Goal: Task Accomplishment & Management: Use online tool/utility

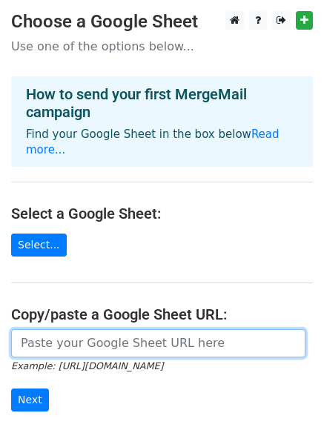
click at [102, 339] on input "url" at bounding box center [158, 343] width 295 height 28
paste input "https://docs.google.com/spreadsheets/d/1x4g4hZEDU4pYg9--RPlRWtG1ouDFZatei1zxahI…"
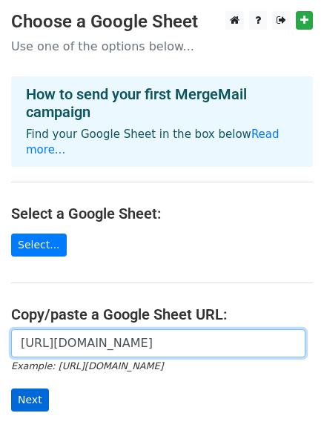
type input "https://docs.google.com/spreadsheets/d/1x4g4hZEDU4pYg9--RPlRWtG1ouDFZatei1zxahI…"
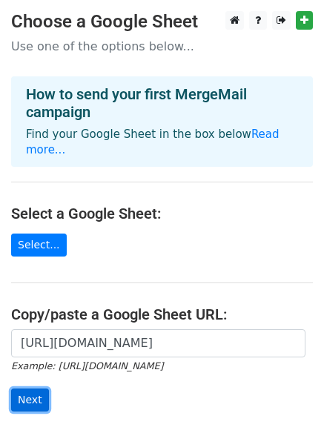
click at [32, 389] on input "Next" at bounding box center [30, 400] width 38 height 23
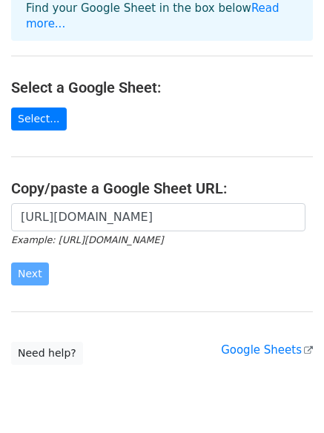
scroll to position [161, 0]
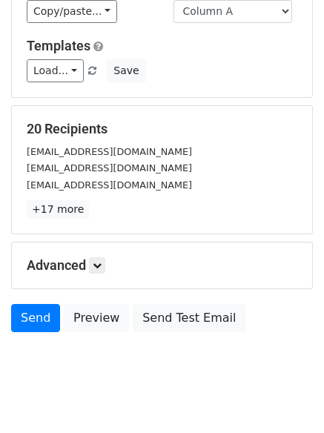
scroll to position [202, 0]
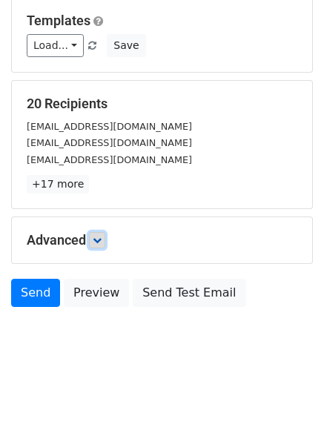
click at [95, 243] on link at bounding box center [97, 240] width 16 height 16
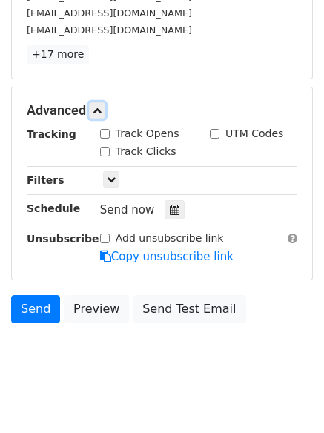
scroll to position [332, 0]
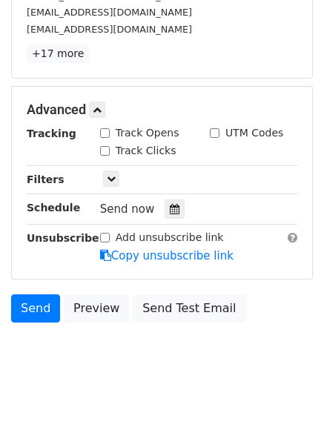
click at [105, 128] on div "Track Opens" at bounding box center [139, 133] width 79 height 16
click at [105, 148] on input "Track Clicks" at bounding box center [105, 151] width 10 height 10
checkbox input "true"
click at [113, 137] on div "Track Opens" at bounding box center [139, 133] width 79 height 16
click at [108, 132] on input "Track Opens" at bounding box center [105, 133] width 10 height 10
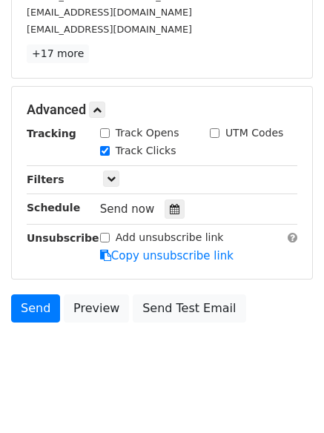
checkbox input "true"
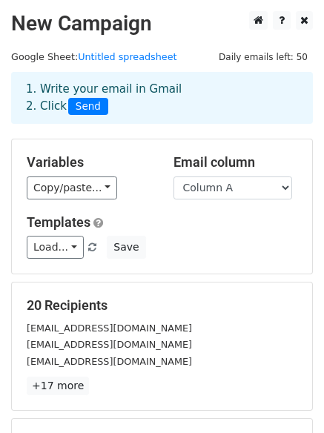
scroll to position [347, 0]
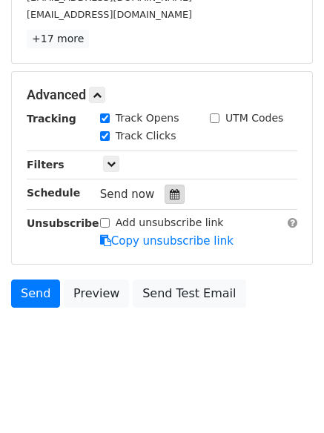
click at [165, 185] on div at bounding box center [175, 194] width 20 height 19
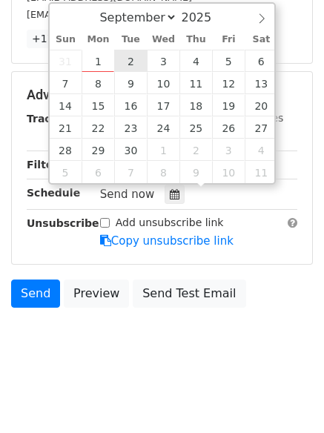
type input "2025-09-02 12:00"
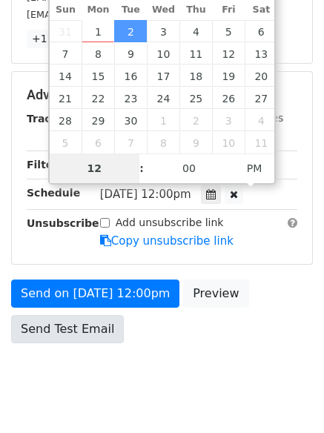
type input "2"
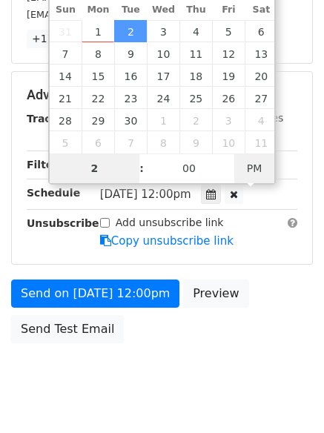
type input "2025-09-02 02:00"
type input "02"
click at [253, 170] on span "PM" at bounding box center [254, 169] width 41 height 30
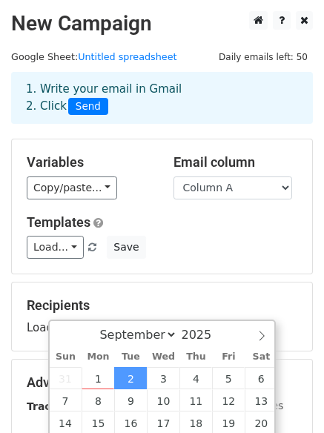
scroll to position [324, 0]
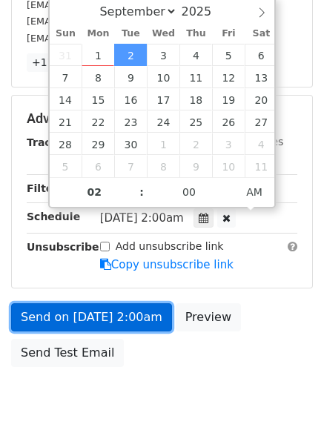
click at [114, 314] on link "Send on Sep 2 at 2:00am" at bounding box center [91, 317] width 161 height 28
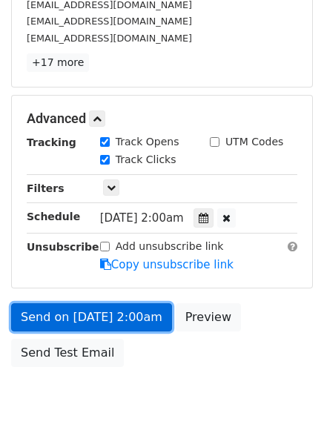
click at [104, 319] on link "Send on Sep 2 at 2:00am" at bounding box center [91, 317] width 161 height 28
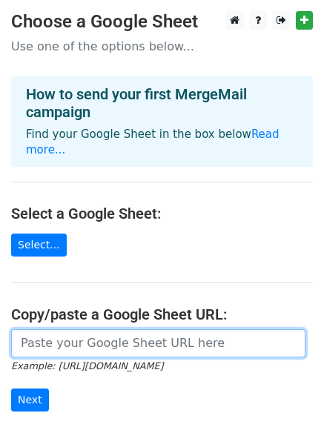
click at [68, 329] on input "url" at bounding box center [158, 343] width 295 height 28
type input "https://docs.google.com/spreadsheets/d/1x4g4hZEDU4pYg9--RPlRWtG1ouDFZatei1zxahI…"
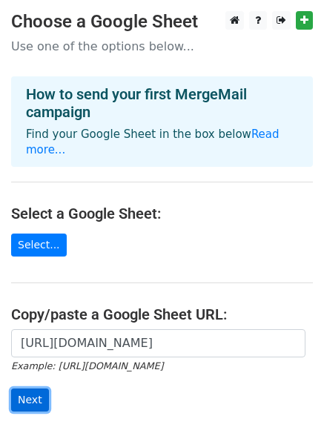
click at [40, 389] on input "Next" at bounding box center [30, 400] width 38 height 23
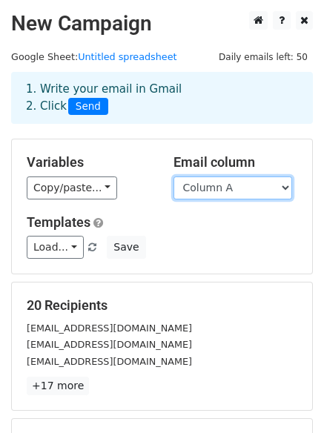
click at [223, 192] on select "Column A Column B Column C Column D Column E Column F" at bounding box center [233, 188] width 119 height 23
select select "Column B"
click at [174, 177] on select "Column A Column B Column C Column D Column E Column F" at bounding box center [233, 188] width 119 height 23
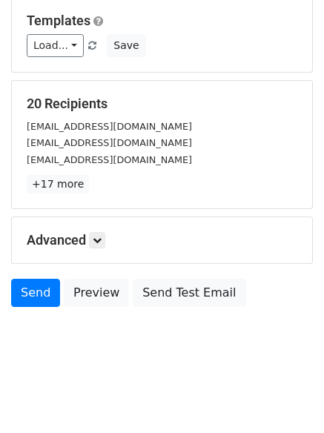
click at [99, 229] on div "Advanced Tracking Track Opens UTM Codes Track Clicks Filters Only include sprea…" at bounding box center [162, 240] width 301 height 46
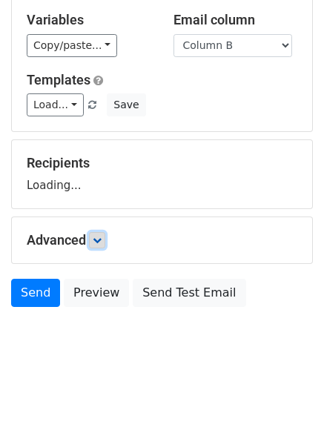
click at [99, 246] on link at bounding box center [97, 240] width 16 height 16
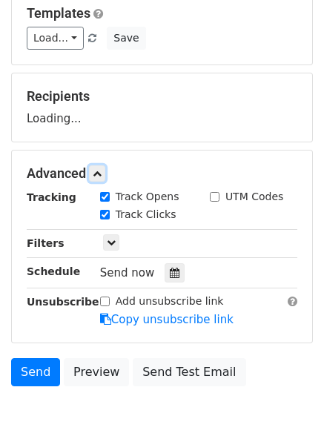
scroll to position [268, 0]
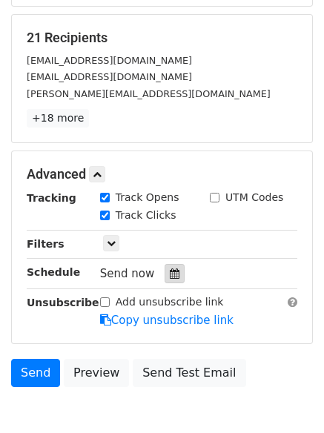
click at [170, 271] on icon at bounding box center [175, 274] width 10 height 10
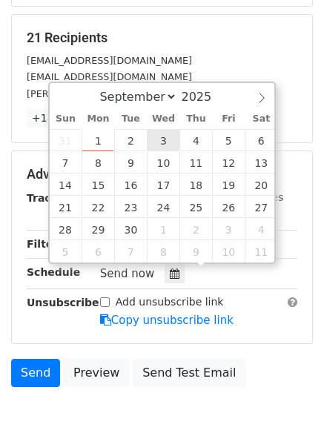
type input "2025-09-03 12:00"
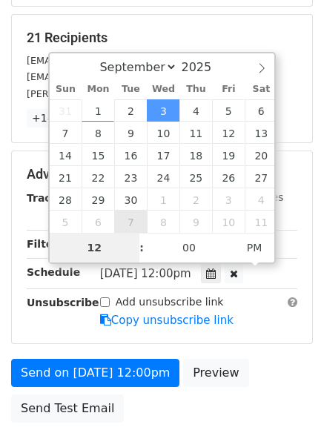
type input "3"
type input "2025-09-03 03:00"
type input "03"
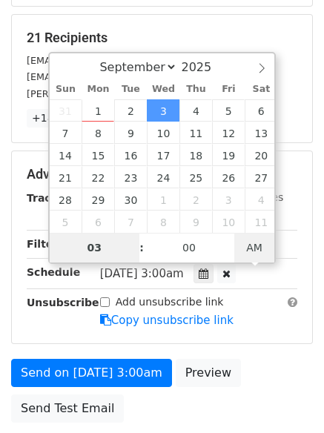
click at [244, 251] on span "AM" at bounding box center [254, 248] width 41 height 30
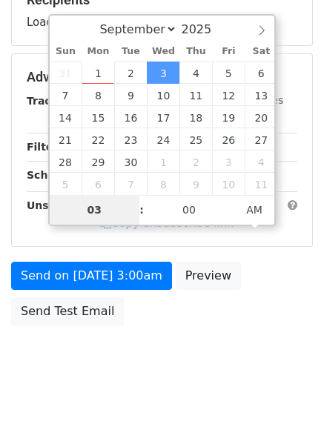
scroll to position [324, 0]
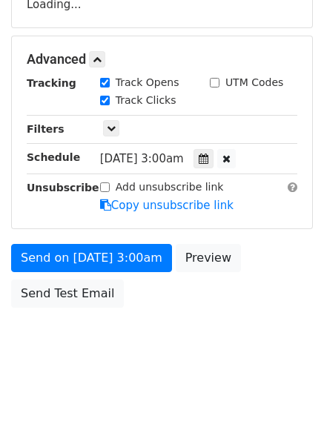
click at [200, 358] on body "New Campaign Daily emails left: 50 Google Sheet: Untitled spreadsheet 1. Write …" at bounding box center [162, 31] width 324 height 687
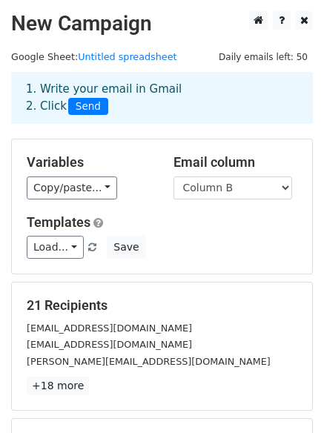
scroll to position [383, 0]
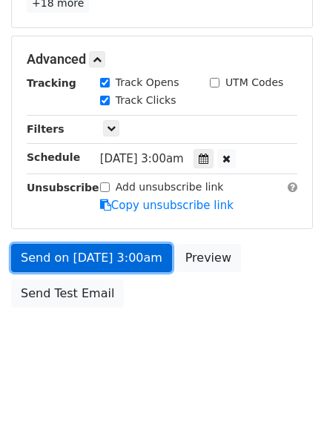
click at [88, 259] on link "Send on Sep 3 at 3:00am" at bounding box center [91, 258] width 161 height 28
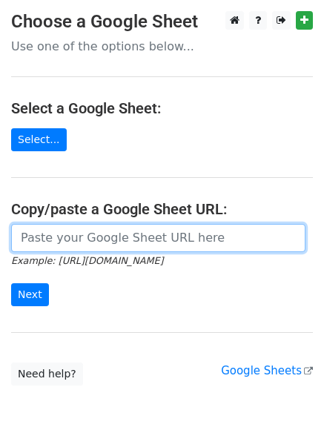
click at [76, 246] on input "url" at bounding box center [158, 238] width 295 height 28
type input "https://docs.google.com/spreadsheets/d/1x4g4hZEDU4pYg9--RPlRWtG1ouDFZatei1zxahI…"
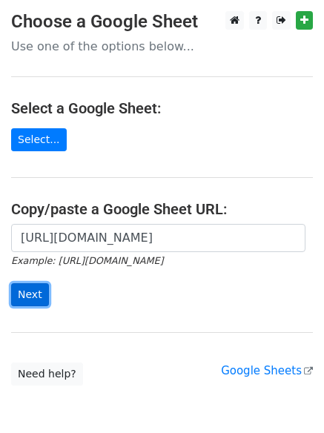
click at [27, 290] on input "Next" at bounding box center [30, 294] width 38 height 23
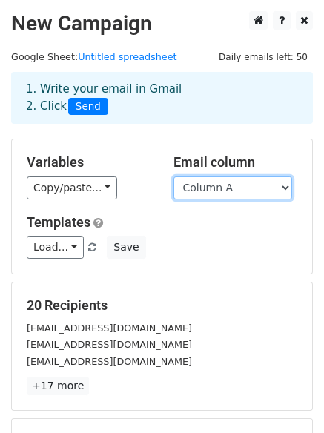
click at [229, 190] on select "Column A Column B Column C Column D Column E Column F" at bounding box center [233, 188] width 119 height 23
select select "Column C"
click at [174, 177] on select "Column A Column B Column C Column D Column E Column F" at bounding box center [233, 188] width 119 height 23
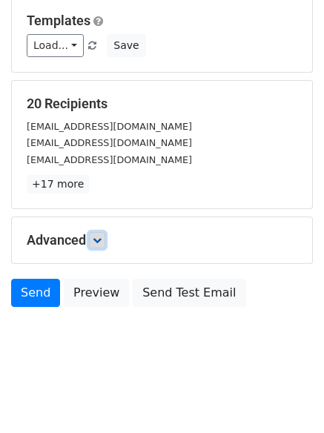
click at [101, 243] on icon at bounding box center [97, 240] width 9 height 9
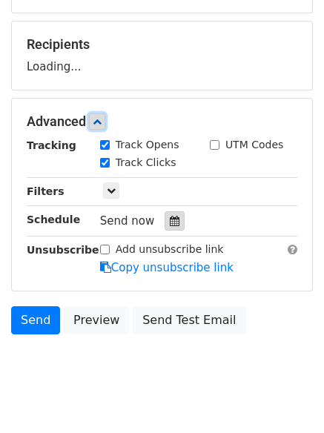
scroll to position [263, 0]
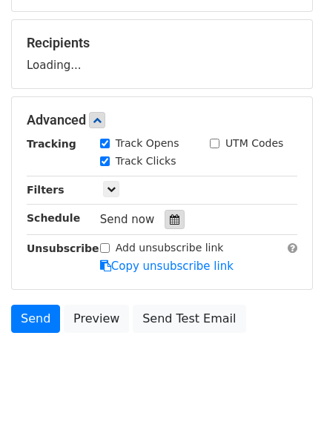
click at [170, 220] on icon at bounding box center [175, 219] width 10 height 10
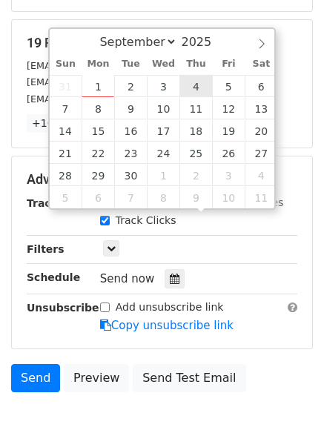
type input "2025-09-04 12:00"
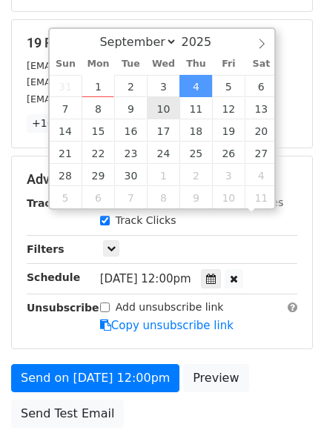
scroll to position [1, 0]
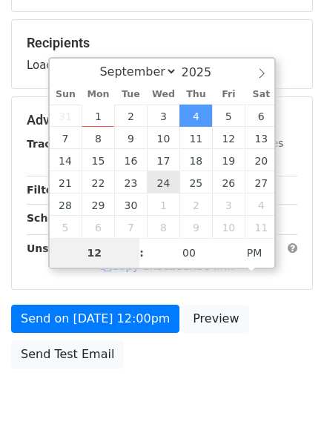
type input "4"
type input "2025-09-04 04:00"
type input "04"
click at [251, 252] on span "PM" at bounding box center [254, 253] width 41 height 30
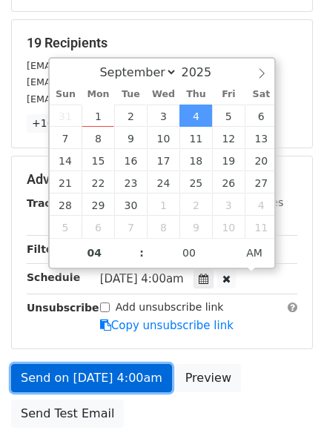
click at [96, 375] on link "Send on Sep 4 at 4:00am" at bounding box center [91, 378] width 161 height 28
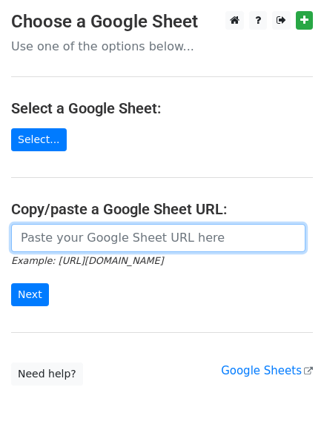
click at [81, 243] on input "url" at bounding box center [158, 238] width 295 height 28
type input "[URL][DOMAIN_NAME]"
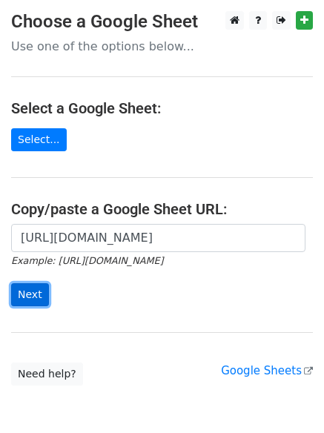
click at [21, 292] on input "Next" at bounding box center [30, 294] width 38 height 23
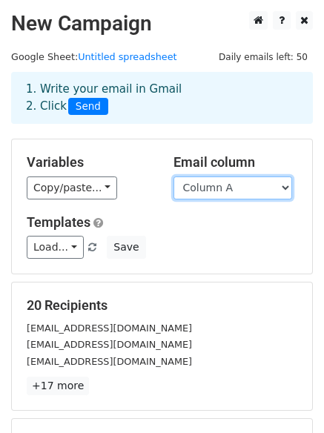
click at [234, 187] on select "Column A Column B Column C Column D Column E Column F" at bounding box center [233, 188] width 119 height 23
select select "Column D"
click at [174, 177] on select "Column A Column B Column C Column D Column E Column F" at bounding box center [233, 188] width 119 height 23
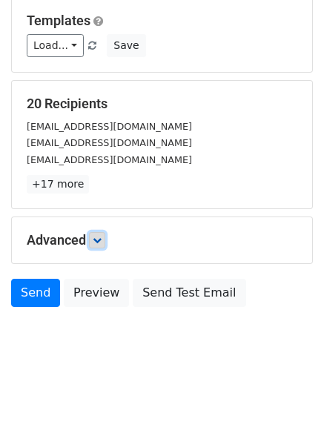
click at [105, 243] on link at bounding box center [97, 240] width 16 height 16
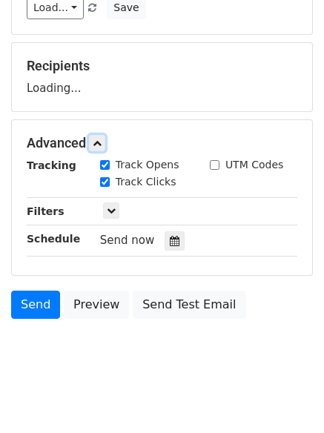
scroll to position [264, 0]
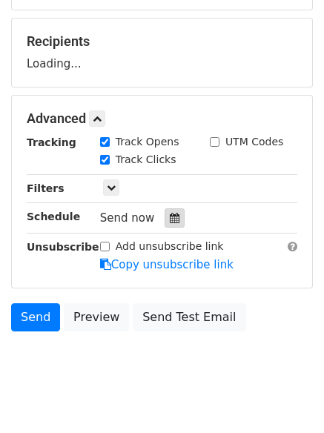
click at [170, 222] on icon at bounding box center [175, 218] width 10 height 10
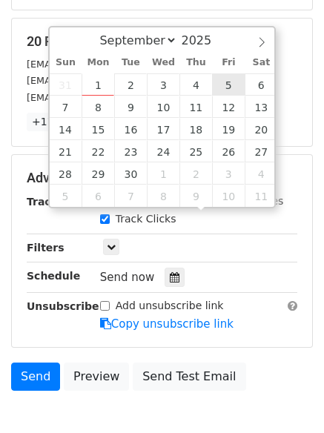
type input "2025-09-05 12:00"
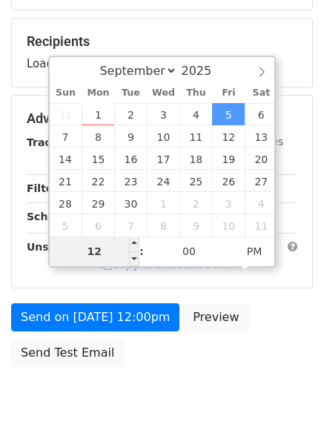
type input "5"
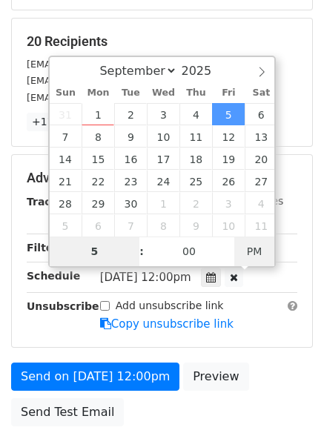
type input "2025-09-05 05:00"
type input "05"
click at [250, 251] on span "PM" at bounding box center [254, 252] width 41 height 30
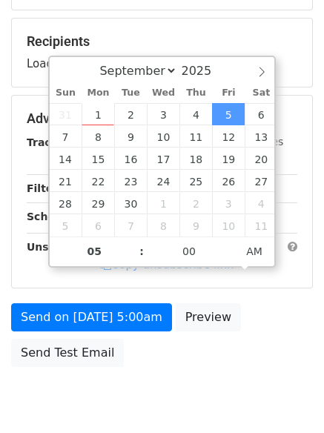
click at [220, 377] on body "New Campaign Daily emails left: 50 Google Sheet: Untitled spreadsheet 1. Write …" at bounding box center [162, 90] width 324 height 687
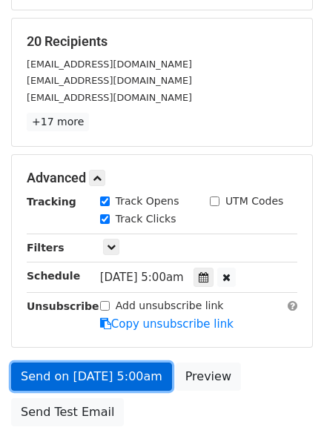
click at [90, 380] on link "Send on Sep 5 at 5:00am" at bounding box center [91, 377] width 161 height 28
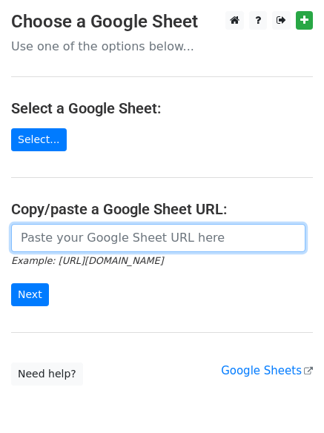
click at [65, 240] on input "url" at bounding box center [158, 238] width 295 height 28
type input "https://docs.google.com/spreadsheets/d/1x4g4hZEDU4pYg9--RPlRWtG1ouDFZatei1zxahI…"
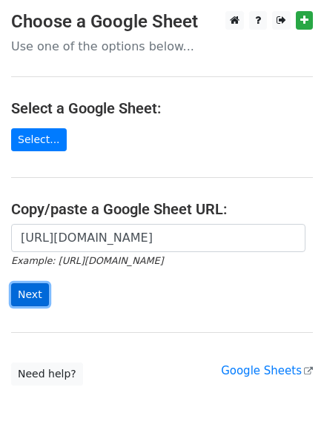
click at [15, 285] on input "Next" at bounding box center [30, 294] width 38 height 23
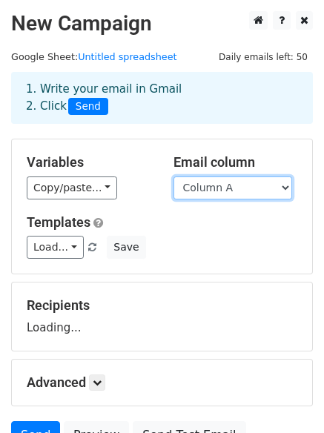
drag, startPoint x: 0, startPoint y: 0, endPoint x: 206, endPoint y: 183, distance: 275.9
click at [206, 183] on select "Column A Column B Column C Column D Column E Column F" at bounding box center [233, 188] width 119 height 23
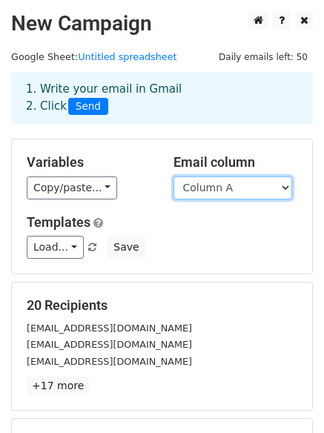
click at [211, 197] on select "Column A Column B Column C Column D Column E Column F" at bounding box center [233, 188] width 119 height 23
select select "Column E"
click at [174, 177] on select "Column A Column B Column C Column D Column E Column F" at bounding box center [233, 188] width 119 height 23
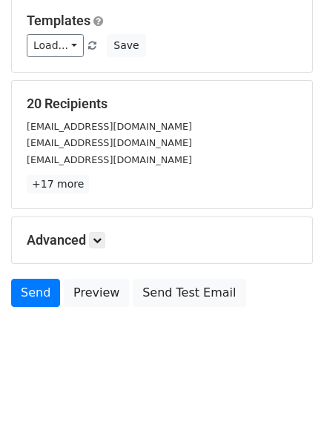
click at [88, 229] on div "Advanced Tracking Track Opens UTM Codes Track Clicks Filters Only include sprea…" at bounding box center [162, 240] width 301 height 46
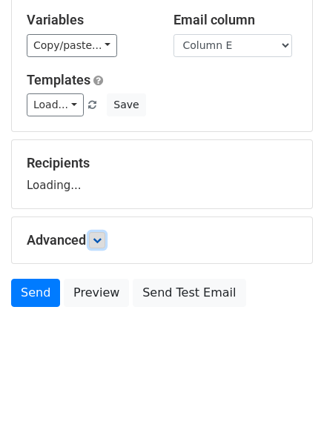
click at [101, 233] on link at bounding box center [97, 240] width 16 height 16
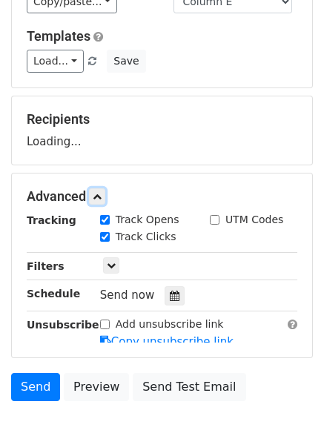
scroll to position [260, 0]
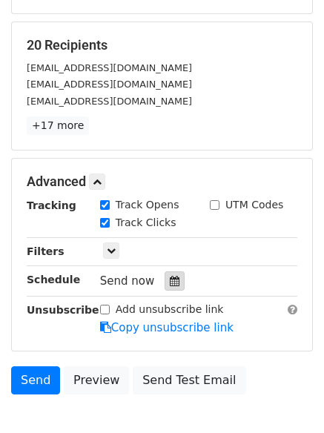
click at [169, 277] on div at bounding box center [175, 281] width 20 height 19
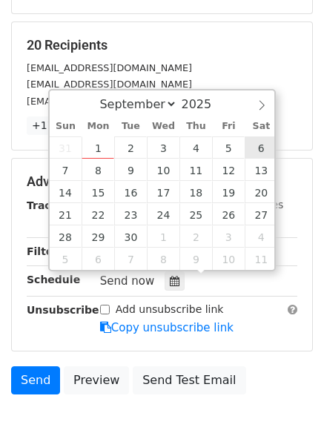
type input "2025-09-06 12:00"
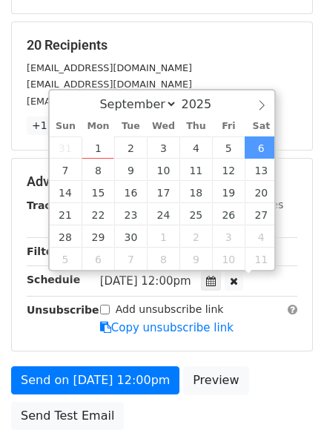
drag, startPoint x: 259, startPoint y: 144, endPoint x: 249, endPoint y: 172, distance: 29.8
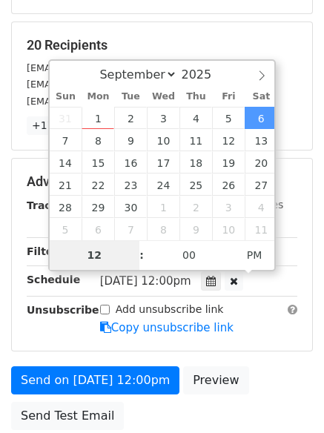
type input "6"
type input "2025-09-06 06:00"
type input "06"
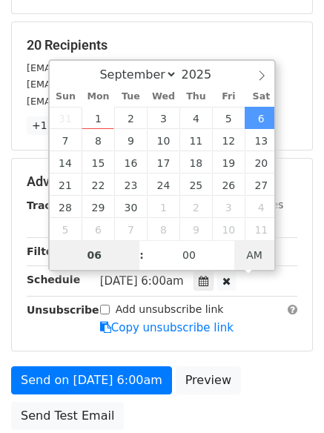
click at [254, 257] on span "AM" at bounding box center [254, 255] width 41 height 30
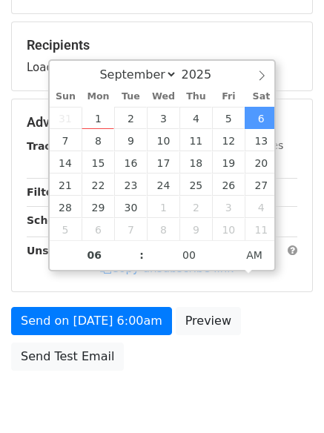
click at [216, 400] on body "New Campaign Daily emails left: 50 Google Sheet: Untitled spreadsheet 1. Write …" at bounding box center [162, 94] width 324 height 687
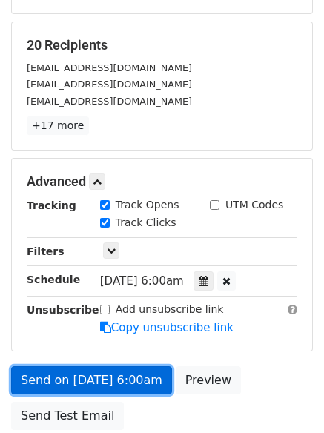
click at [113, 376] on link "Send on Sep 6 at 6:00am" at bounding box center [91, 381] width 161 height 28
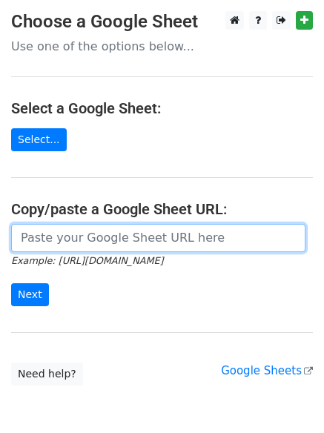
click at [101, 242] on input "url" at bounding box center [158, 238] width 295 height 28
type input "https://docs.google.com/spreadsheets/d/1x4g4hZEDU4pYg9--RPlRWtG1ouDFZatei1zxahI…"
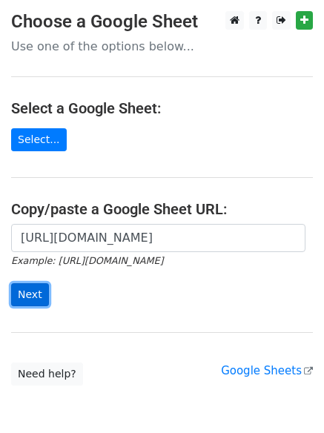
click at [30, 298] on input "Next" at bounding box center [30, 294] width 38 height 23
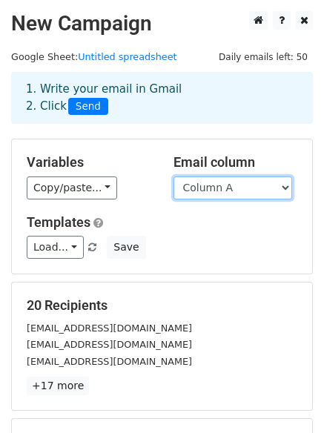
drag, startPoint x: 239, startPoint y: 188, endPoint x: 243, endPoint y: 197, distance: 9.0
click at [239, 188] on select "Column A Column B Column C Column D Column E Column F" at bounding box center [233, 188] width 119 height 23
select select "Column F"
click at [174, 177] on select "Column A Column B Column C Column D Column E Column F" at bounding box center [233, 188] width 119 height 23
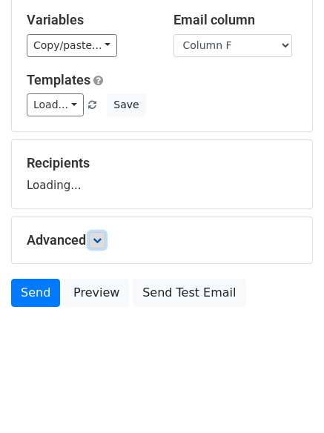
click at [97, 236] on icon at bounding box center [97, 240] width 9 height 9
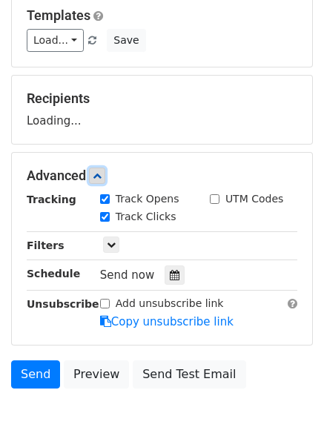
scroll to position [273, 0]
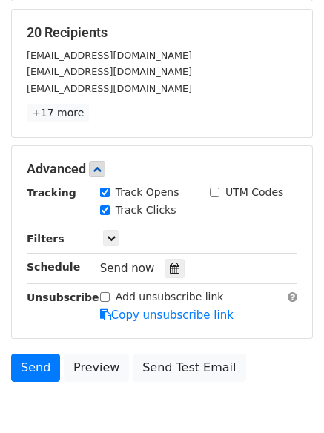
drag, startPoint x: 166, startPoint y: 267, endPoint x: 185, endPoint y: 262, distance: 19.3
click at [170, 268] on icon at bounding box center [175, 268] width 10 height 10
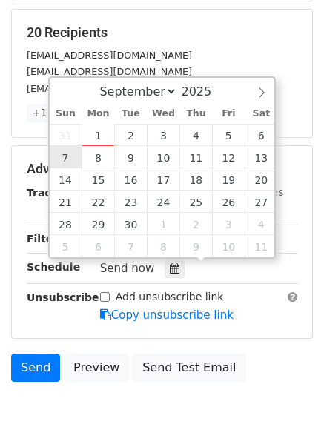
type input "[DATE] 12:00"
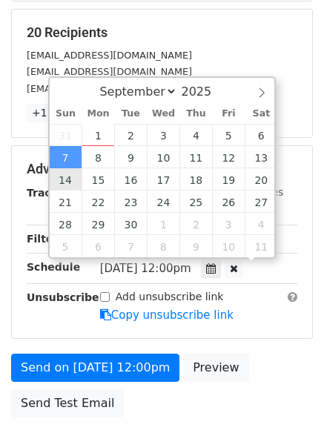
scroll to position [1, 0]
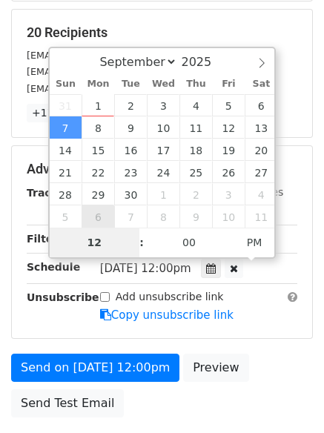
type input "7"
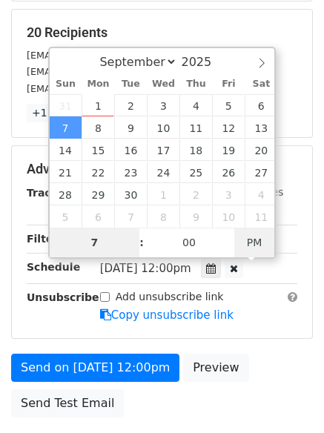
type input "[DATE] 07:00"
type input "07"
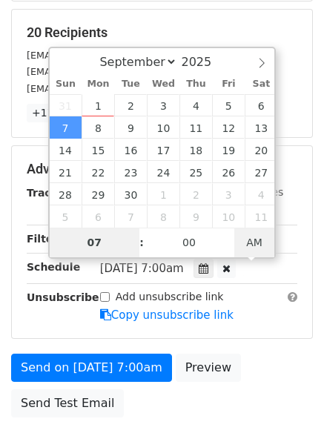
click at [241, 243] on span "AM" at bounding box center [254, 243] width 41 height 30
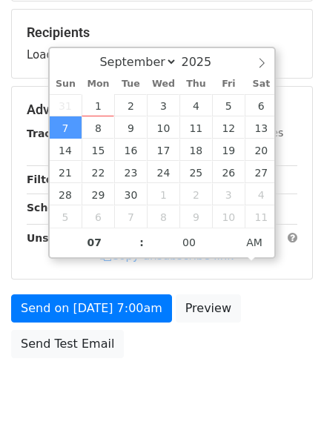
click at [232, 382] on body "New Campaign Daily emails left: 50 Google Sheet: Untitled spreadsheet 1. Write …" at bounding box center [162, 81] width 324 height 687
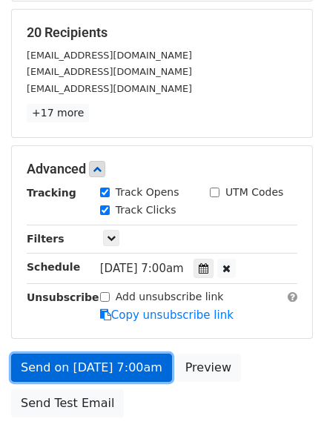
click at [98, 359] on link "Send on [DATE] 7:00am" at bounding box center [91, 368] width 161 height 28
